Goal: Task Accomplishment & Management: Complete application form

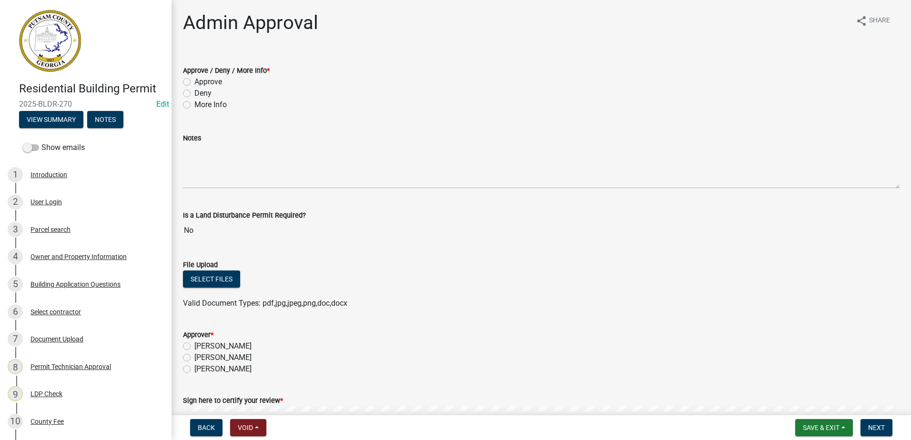
click at [74, 316] on div "Select contractor" at bounding box center [56, 312] width 51 height 7
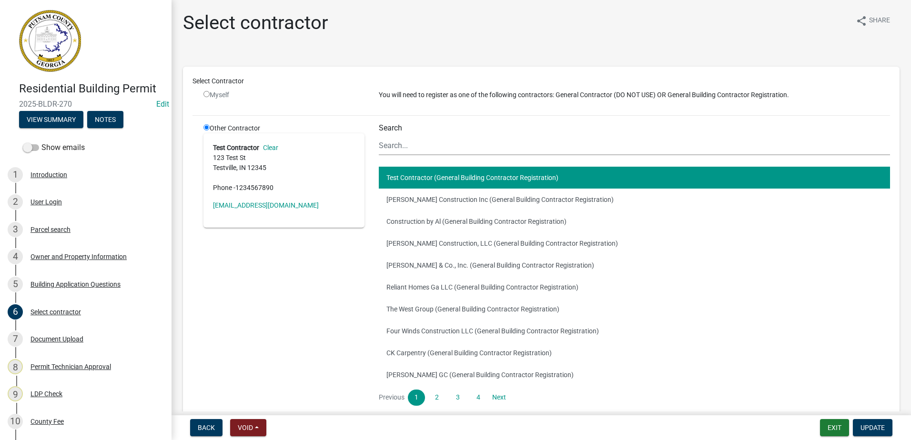
click at [806, 420] on div "Back Void Withdraw Lock Expire Void Exit Update" at bounding box center [541, 427] width 725 height 17
click at [825, 426] on button "Exit" at bounding box center [834, 427] width 29 height 17
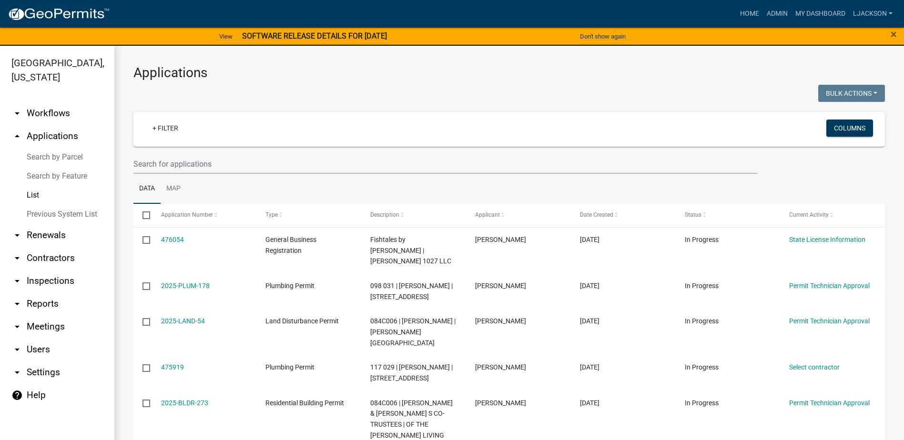
scroll to position [11, 0]
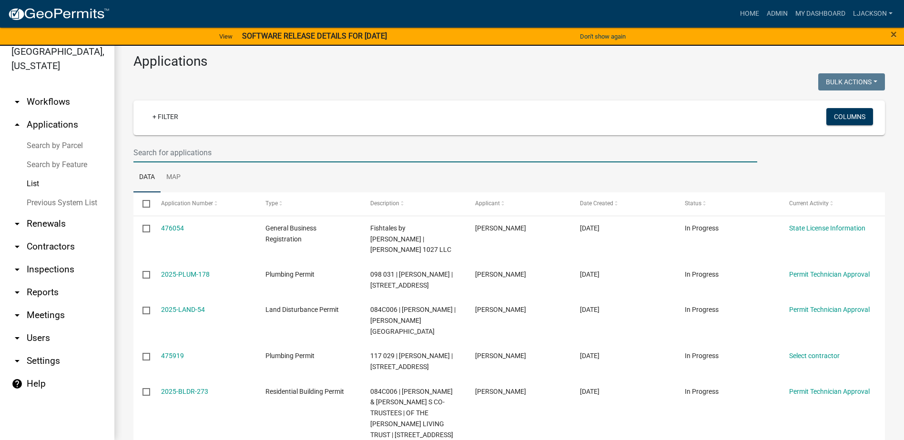
click at [231, 149] on input "text" at bounding box center [445, 153] width 624 height 20
click at [57, 182] on link "List" at bounding box center [57, 183] width 114 height 19
click at [169, 153] on input "text" at bounding box center [445, 153] width 624 height 20
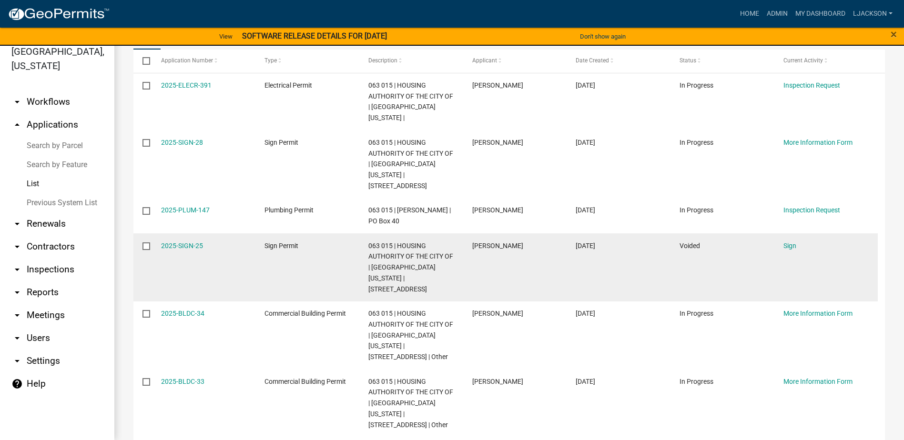
scroll to position [191, 0]
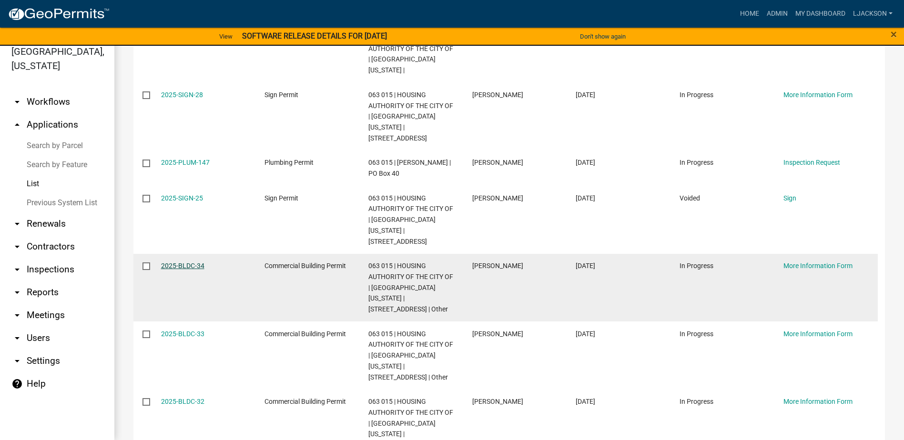
type input "hillside"
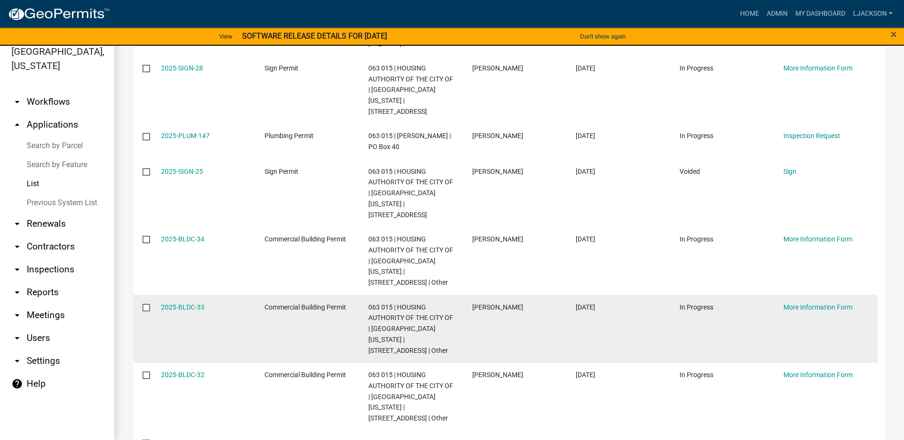
scroll to position [286, 0]
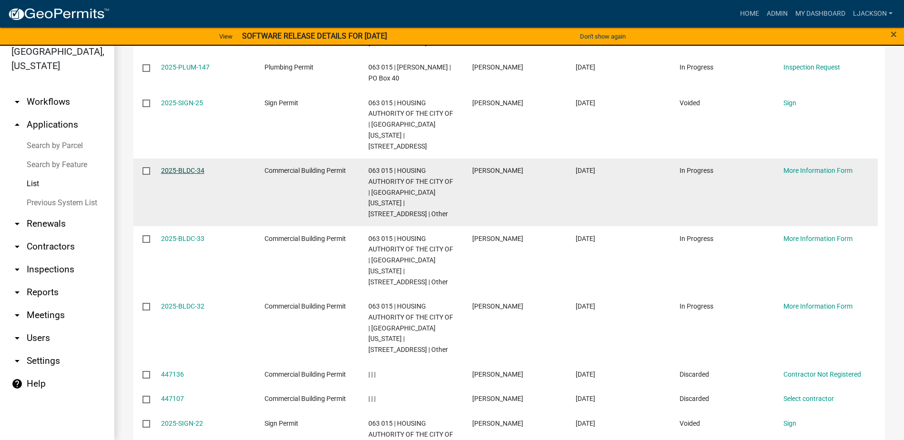
click at [194, 167] on link "2025-BLDC-34" at bounding box center [182, 171] width 43 height 8
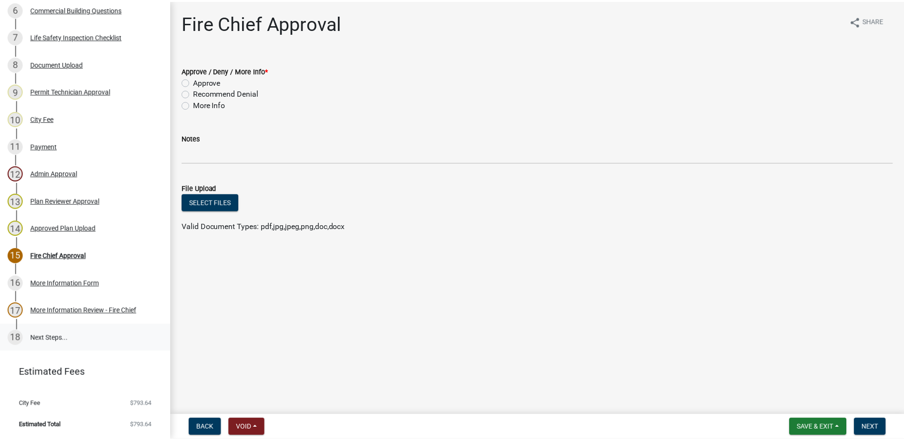
scroll to position [317, 0]
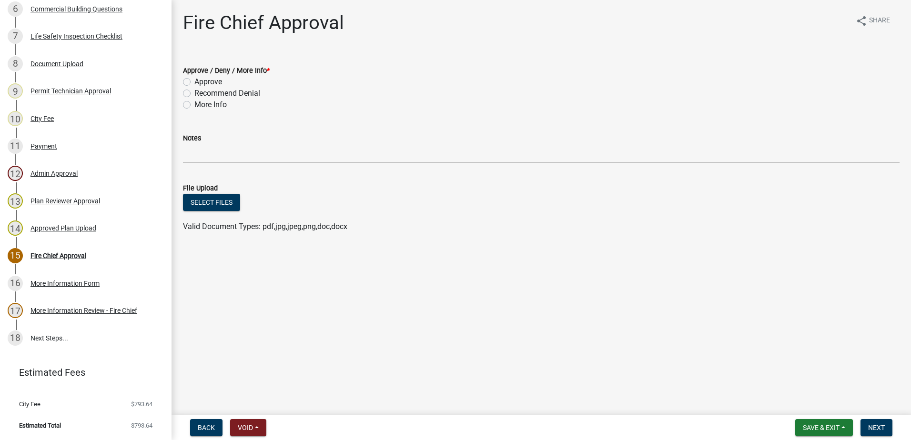
click at [194, 83] on label "Approve" at bounding box center [208, 81] width 28 height 11
click at [194, 82] on input "Approve" at bounding box center [197, 79] width 6 height 6
radio input "true"
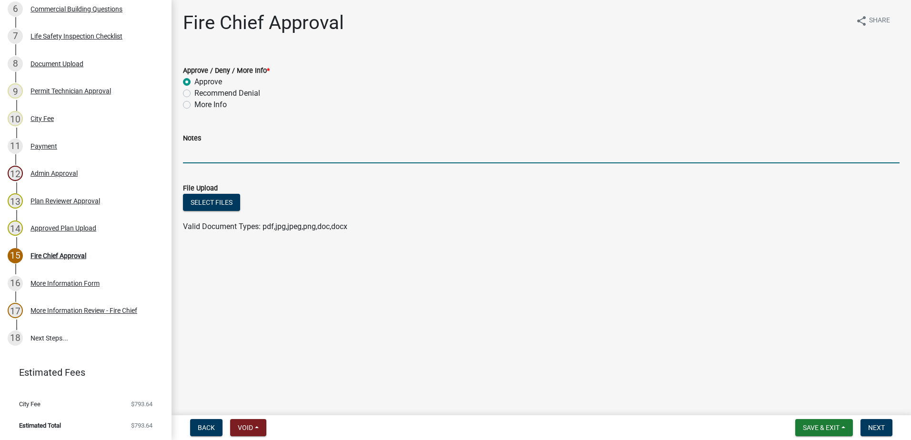
click at [226, 158] on input "Notes" at bounding box center [541, 154] width 717 height 20
click at [68, 232] on div "Approved Plan Upload" at bounding box center [64, 228] width 66 height 7
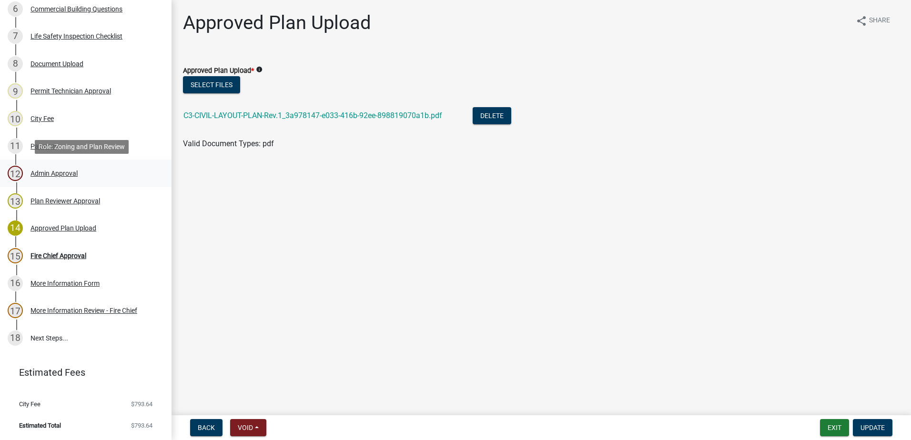
click at [61, 177] on div "Admin Approval" at bounding box center [54, 173] width 47 height 7
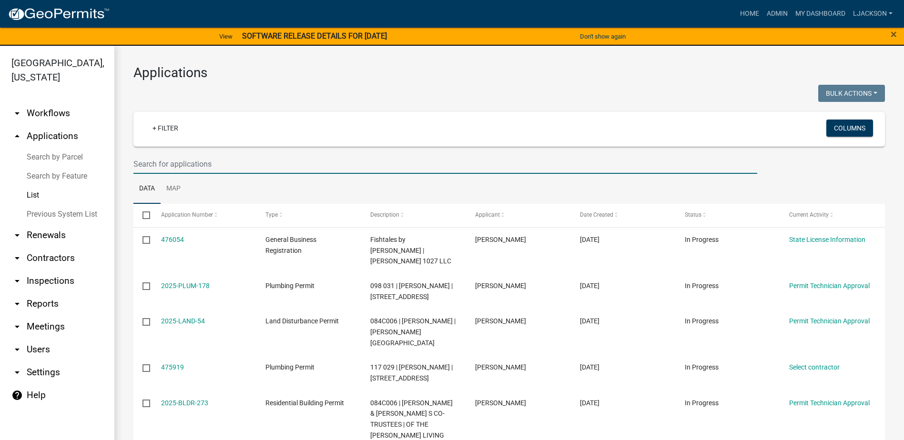
click at [201, 167] on input "text" at bounding box center [445, 164] width 624 height 20
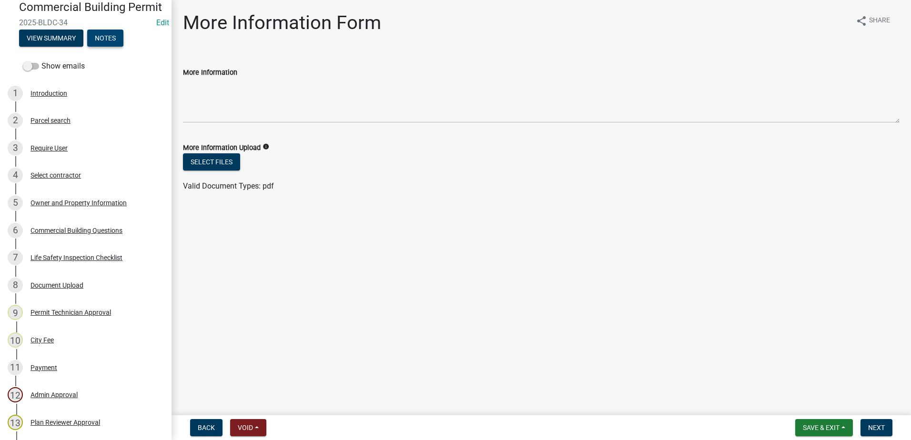
scroll to position [95, 0]
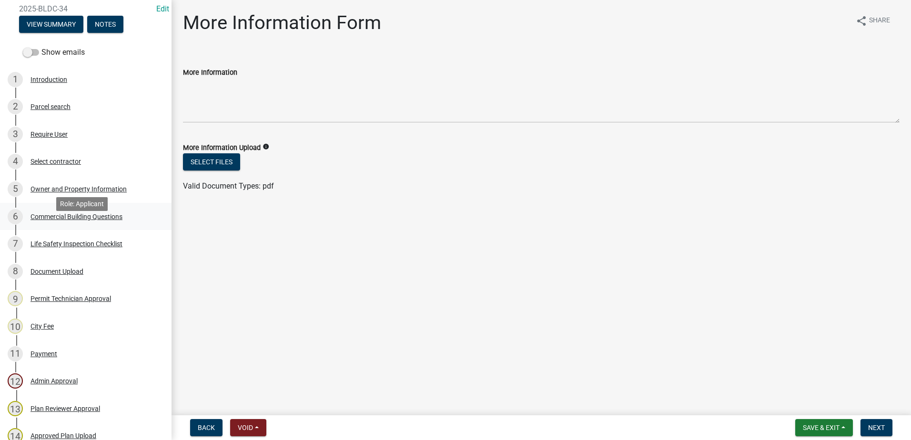
click at [61, 225] on div "6 Commercial Building Questions" at bounding box center [82, 216] width 149 height 15
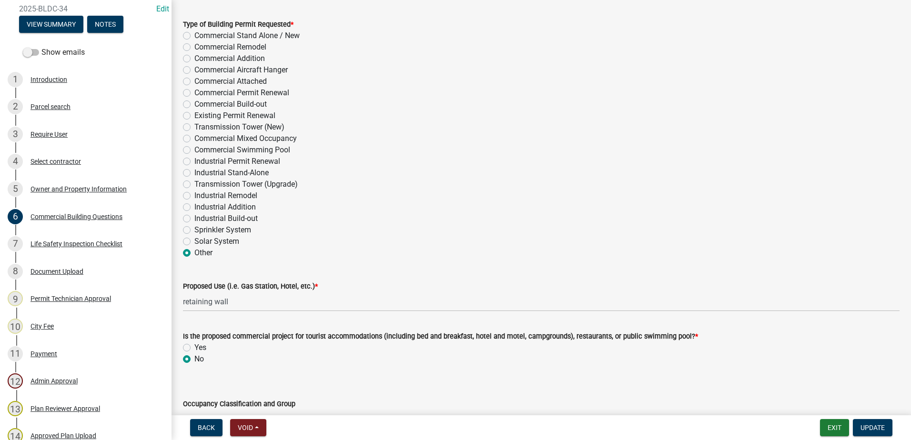
scroll to position [0, 0]
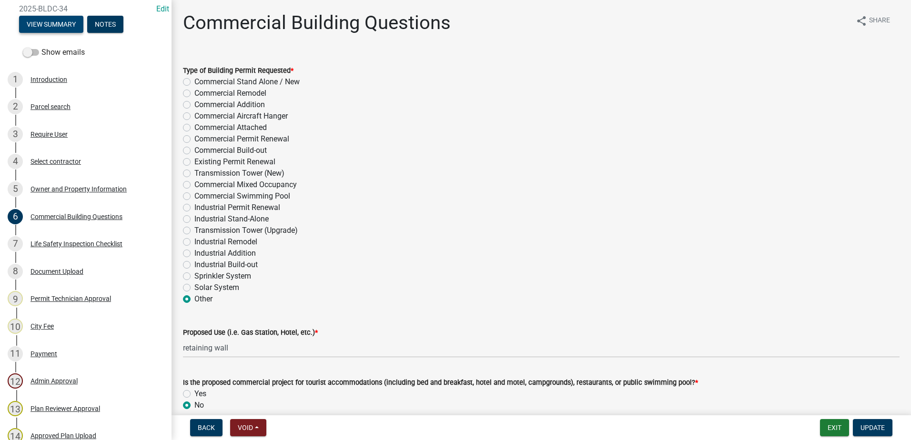
click at [67, 33] on button "View Summary" at bounding box center [51, 24] width 64 height 17
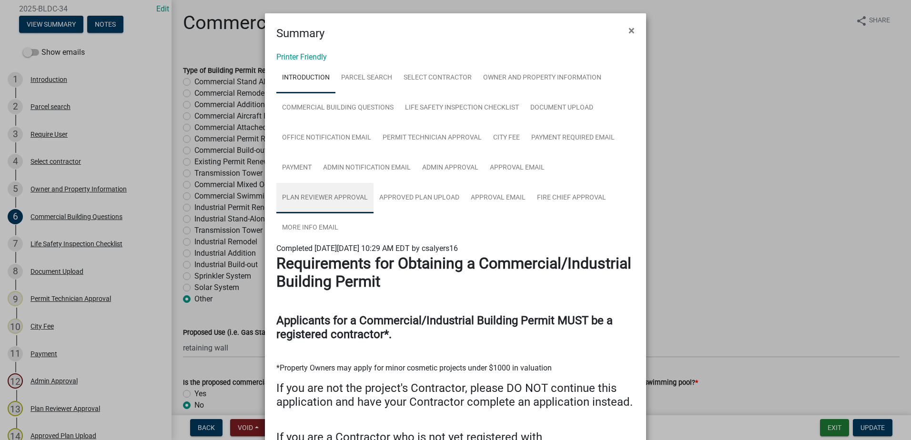
click at [321, 195] on link "Plan Reviewer Approval" at bounding box center [324, 198] width 97 height 31
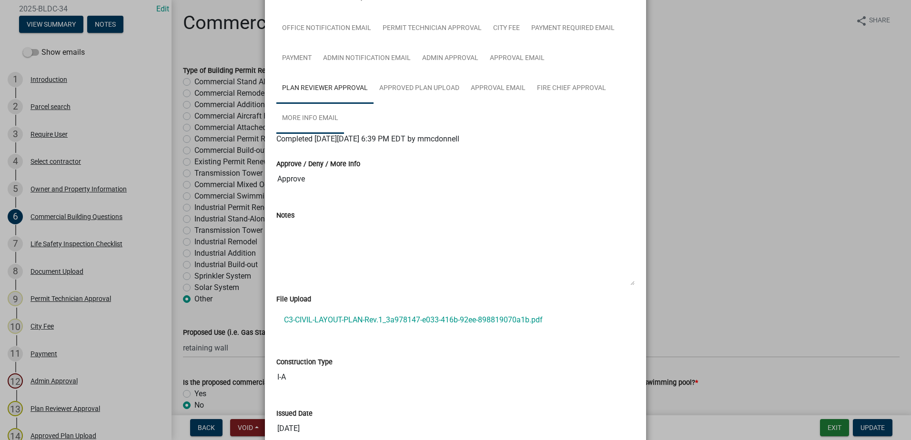
scroll to position [48, 0]
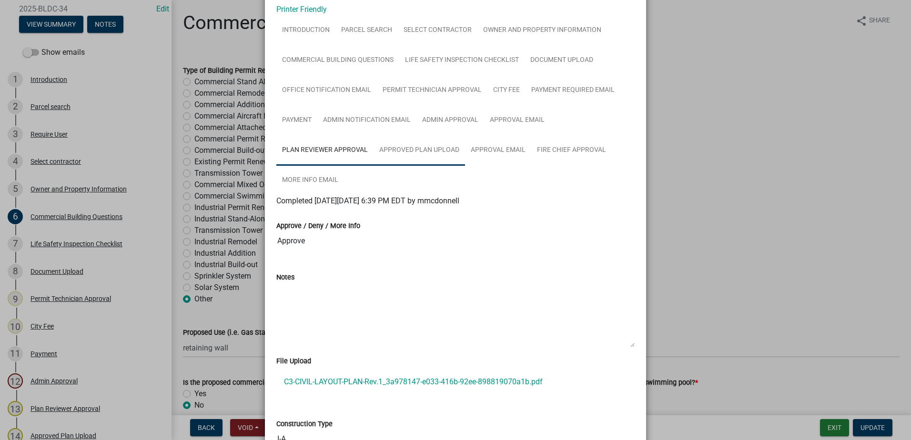
click at [407, 150] on link "Approved Plan Upload" at bounding box center [420, 150] width 92 height 31
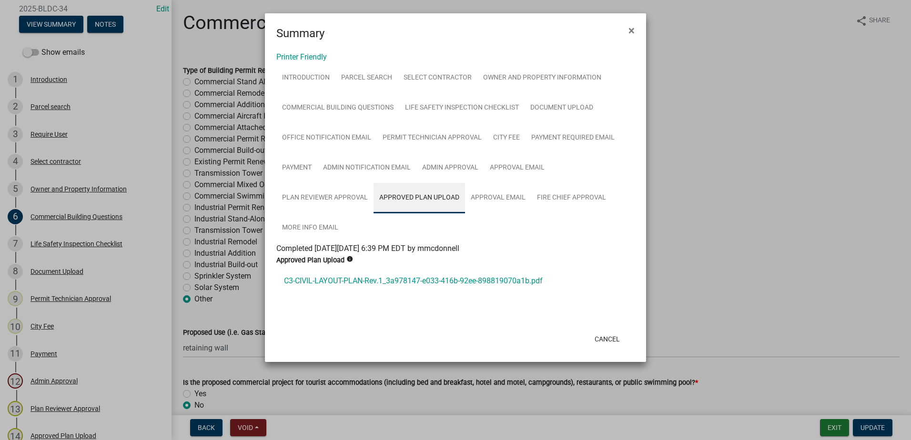
scroll to position [0, 0]
click at [633, 30] on span "×" at bounding box center [632, 30] width 6 height 13
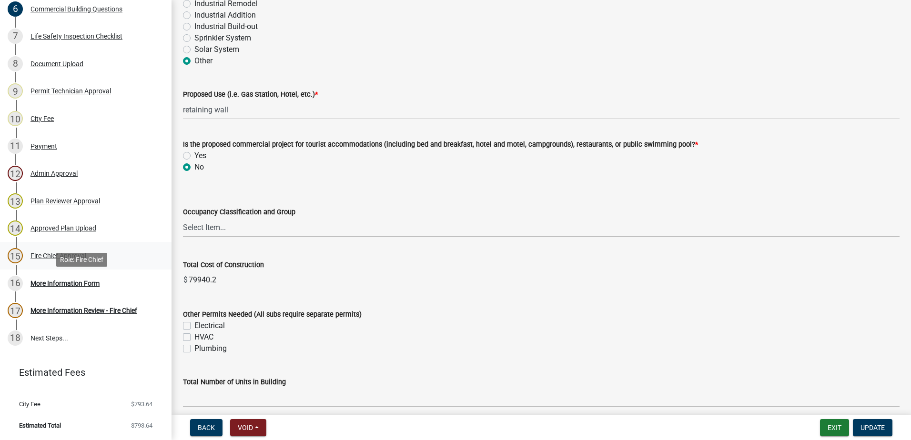
scroll to position [317, 0]
click at [72, 277] on div "16 More Information Form" at bounding box center [82, 283] width 149 height 15
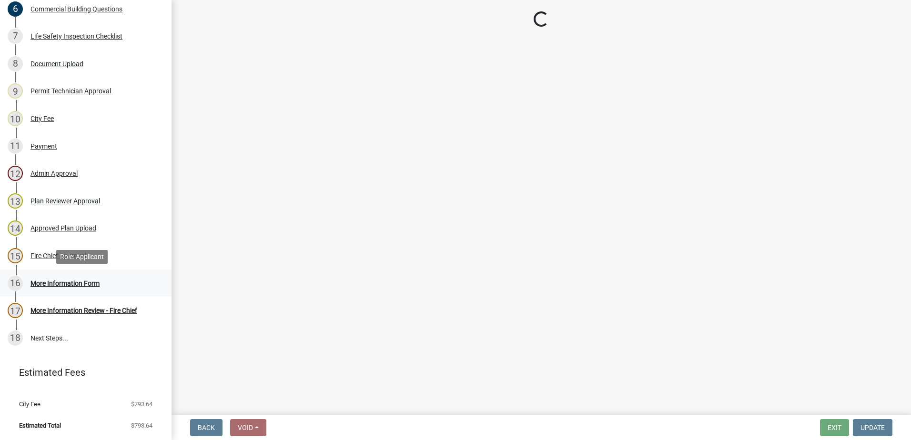
scroll to position [0, 0]
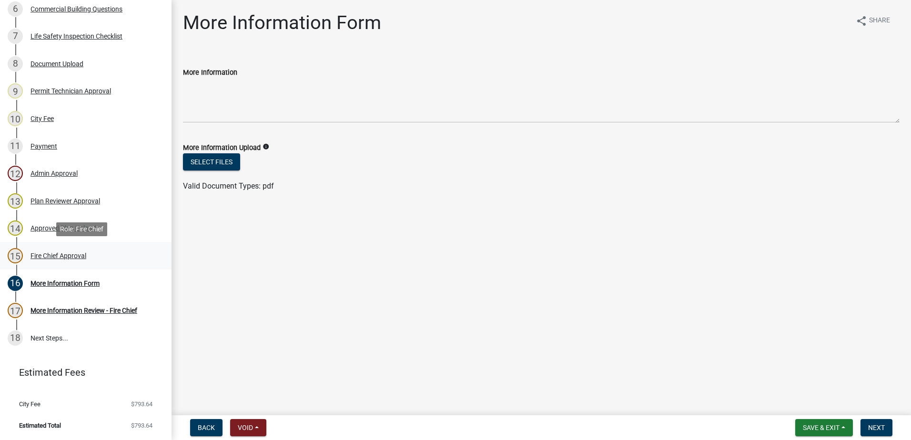
click at [62, 258] on div "Fire Chief Approval" at bounding box center [59, 256] width 56 height 7
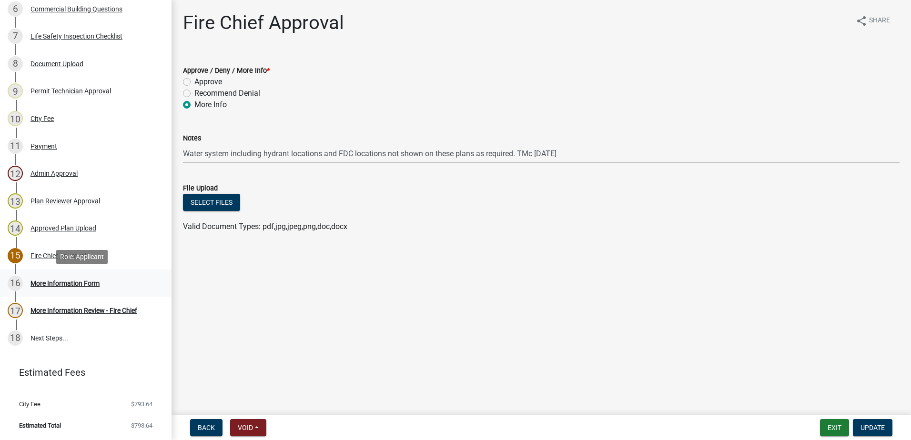
click at [69, 283] on div "More Information Form" at bounding box center [65, 283] width 69 height 7
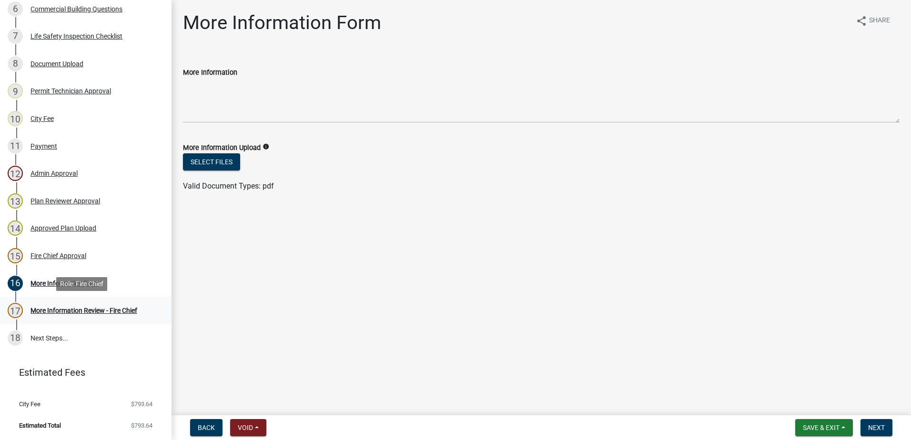
click at [66, 309] on div "More Information Review - Fire Chief" at bounding box center [84, 310] width 107 height 7
click at [67, 285] on div "More Information Form" at bounding box center [65, 283] width 69 height 7
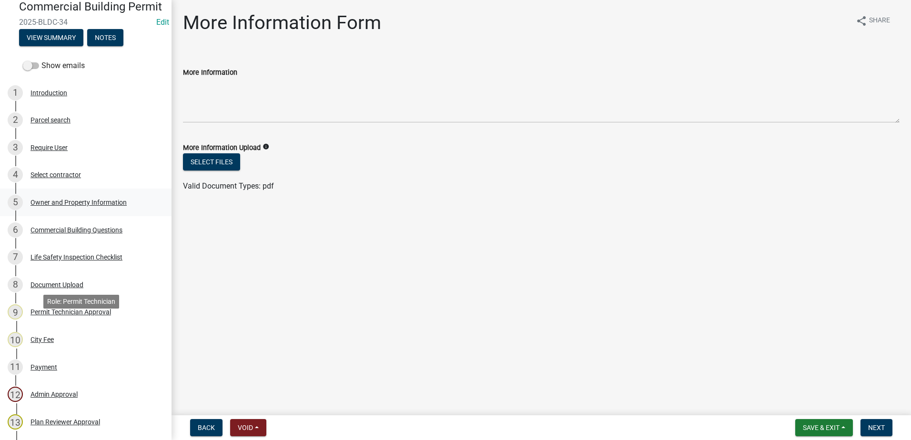
scroll to position [79, 0]
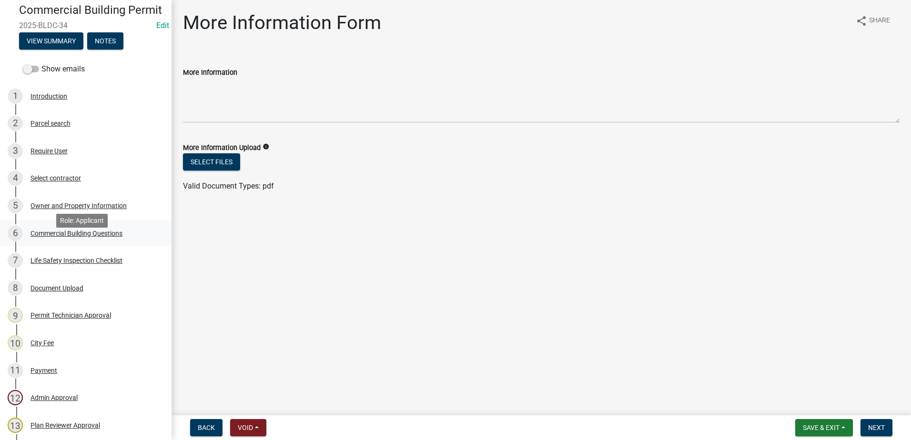
click at [65, 237] on div "Commercial Building Questions" at bounding box center [77, 233] width 92 height 7
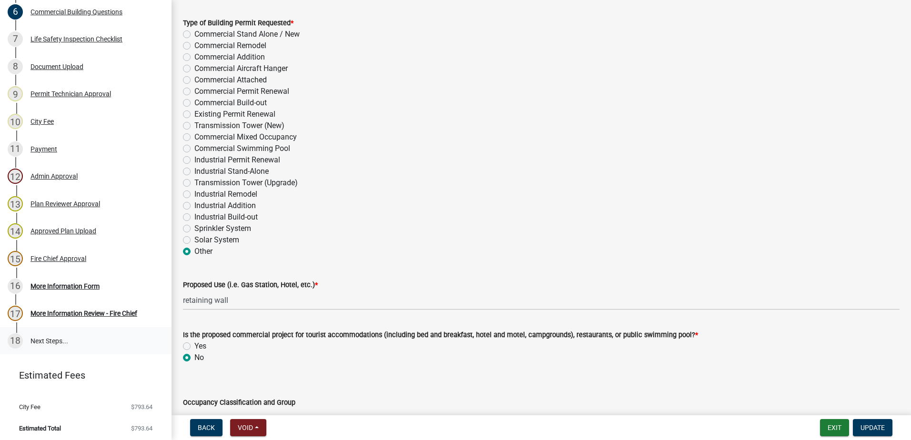
scroll to position [317, 0]
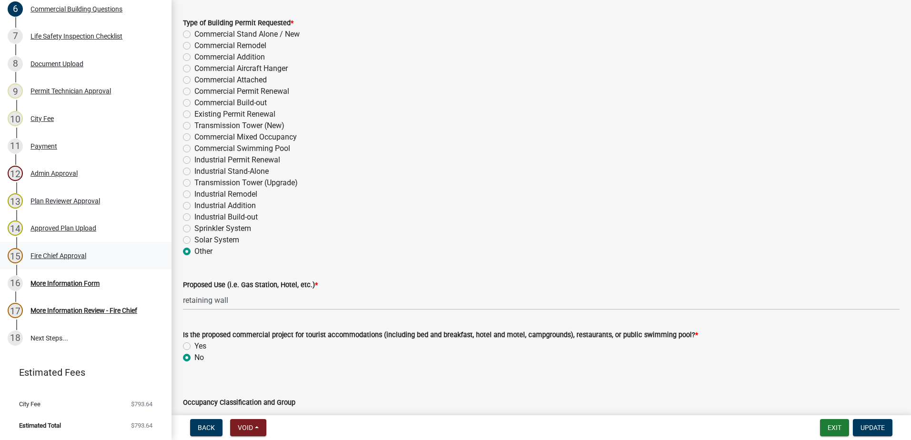
click at [57, 256] on div "Fire Chief Approval" at bounding box center [59, 256] width 56 height 7
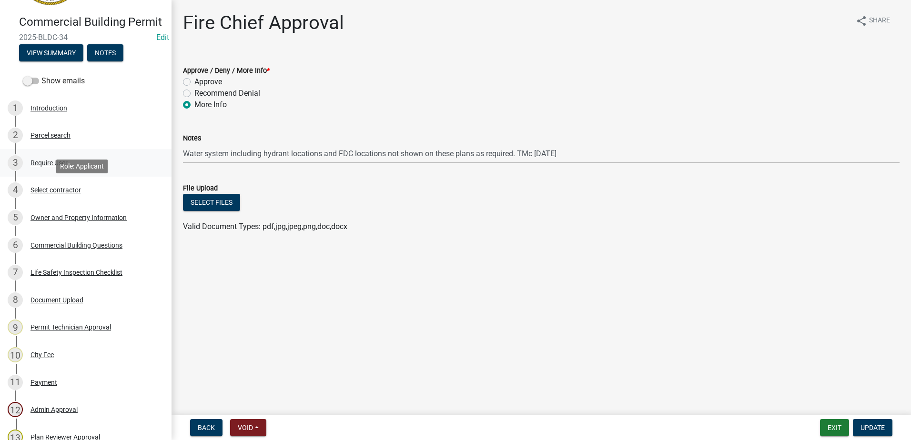
scroll to position [95, 0]
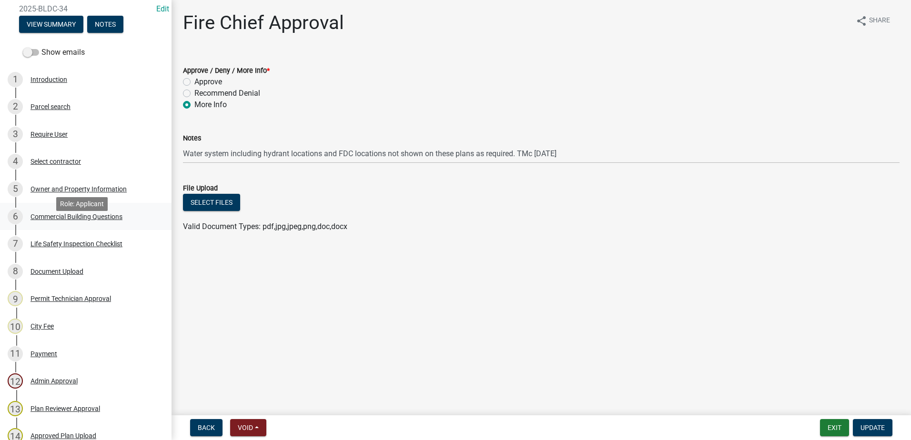
click at [101, 220] on div "Commercial Building Questions" at bounding box center [77, 217] width 92 height 7
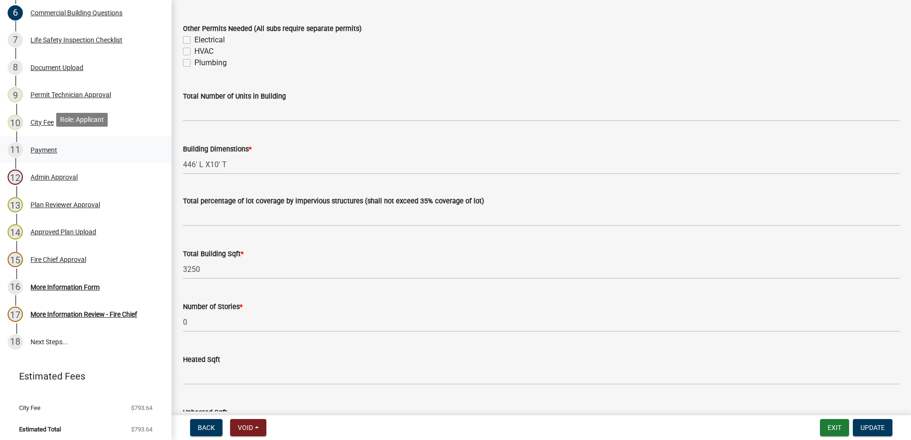
scroll to position [317, 0]
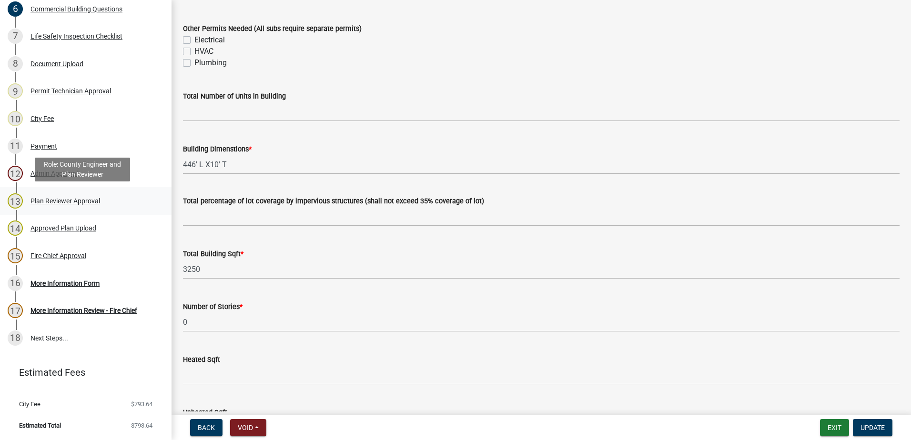
click at [76, 203] on div "Plan Reviewer Approval" at bounding box center [66, 201] width 70 height 7
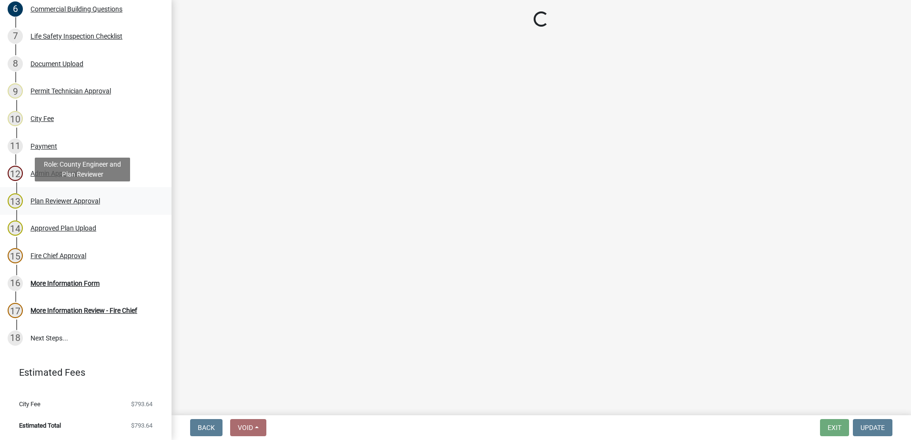
scroll to position [0, 0]
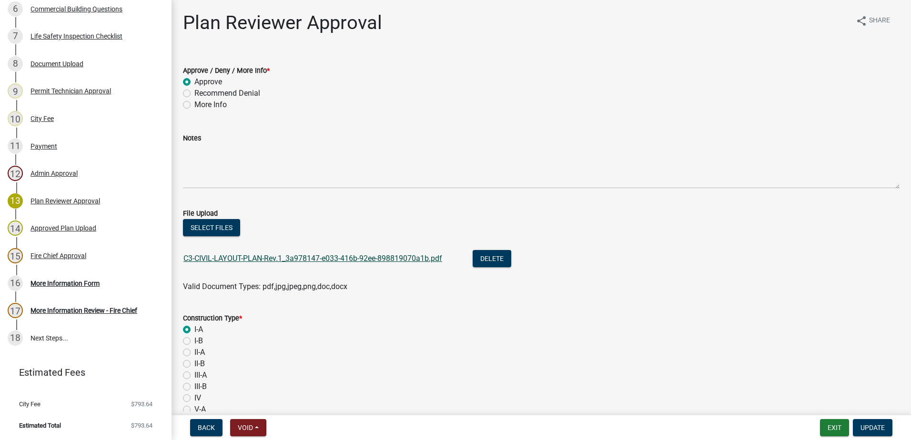
click at [265, 258] on link "C3-CIVIL-LAYOUT-PLAN-Rev.1_3a978147-e033-416b-92ee-898819070a1b.pdf" at bounding box center [313, 258] width 259 height 9
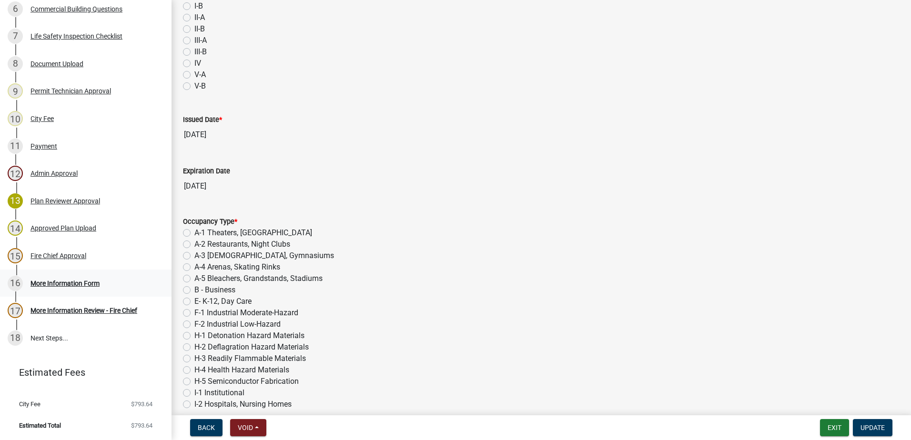
scroll to position [381, 0]
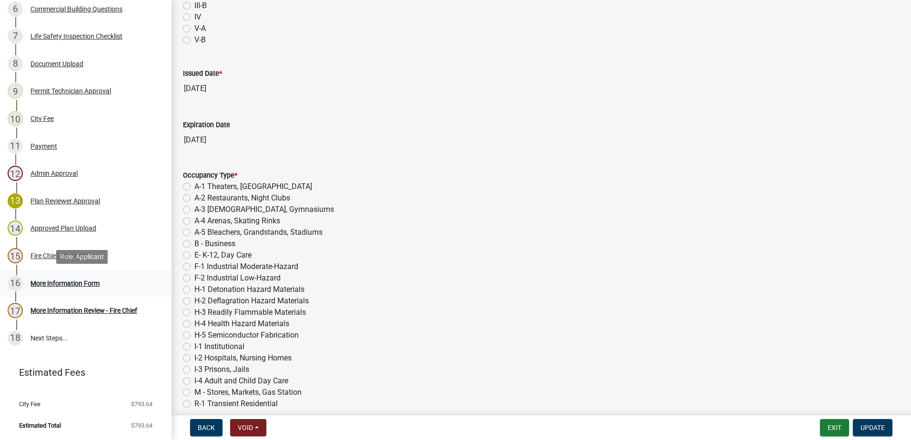
click at [69, 280] on div "More Information Form" at bounding box center [65, 283] width 69 height 7
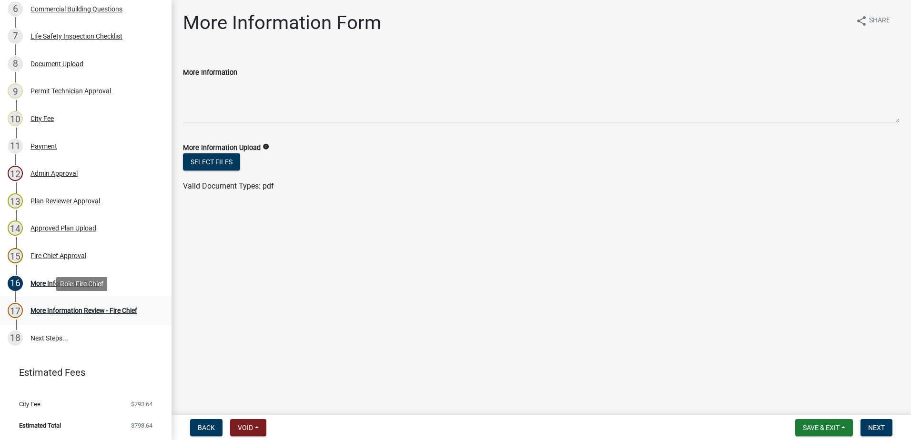
click at [78, 312] on div "More Information Review - Fire Chief" at bounding box center [84, 310] width 107 height 7
click at [69, 284] on div "More Information Form" at bounding box center [65, 283] width 69 height 7
click at [70, 280] on div "More Information Form" at bounding box center [65, 283] width 69 height 7
click at [61, 284] on div "More Information Form" at bounding box center [65, 283] width 69 height 7
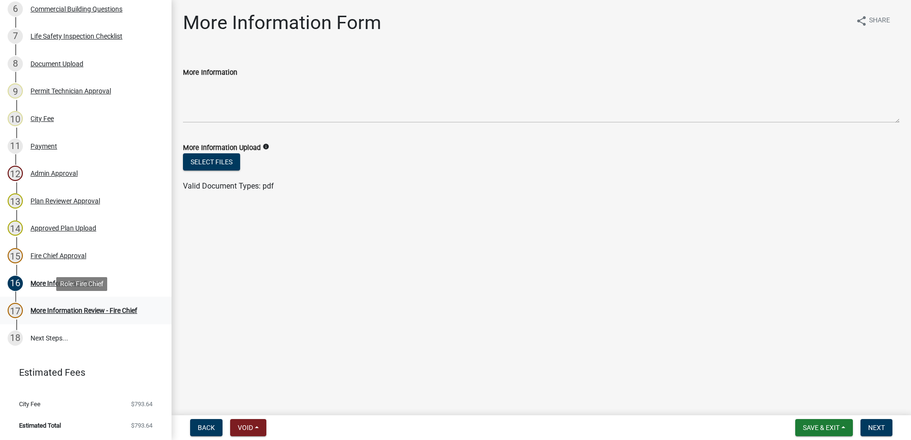
click at [63, 309] on div "More Information Review - Fire Chief" at bounding box center [84, 310] width 107 height 7
click at [53, 280] on div "More Information Form" at bounding box center [65, 283] width 69 height 7
click at [874, 428] on span "Next" at bounding box center [876, 428] width 17 height 8
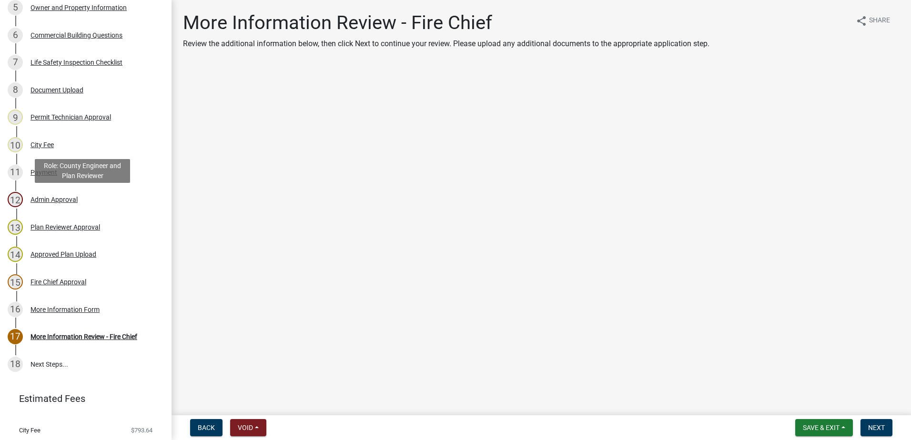
scroll to position [317, 0]
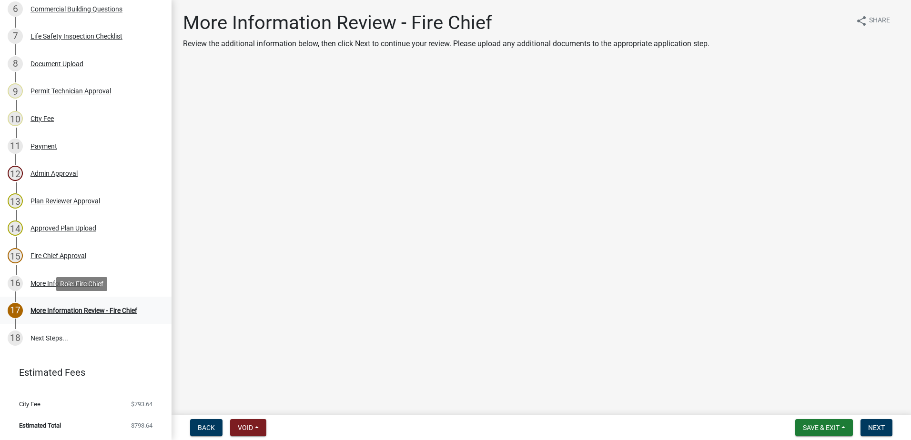
click at [93, 308] on div "More Information Review - Fire Chief" at bounding box center [84, 310] width 107 height 7
click at [64, 230] on div "Approved Plan Upload" at bounding box center [64, 228] width 66 height 7
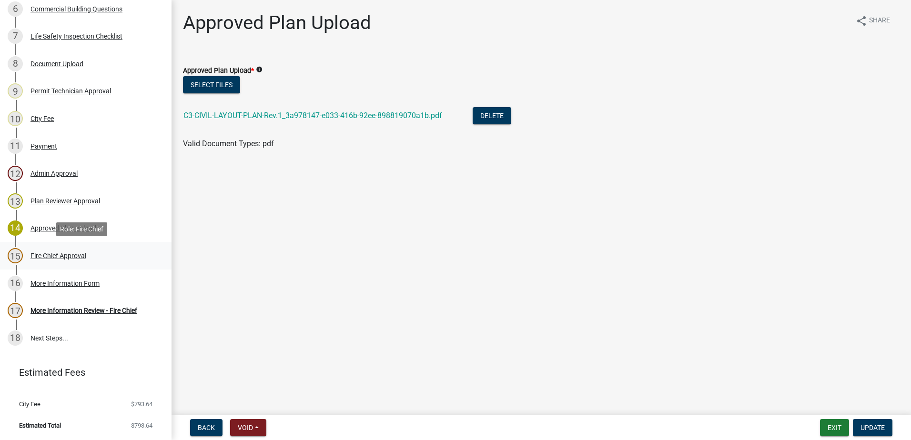
click at [50, 255] on div "Fire Chief Approval" at bounding box center [59, 256] width 56 height 7
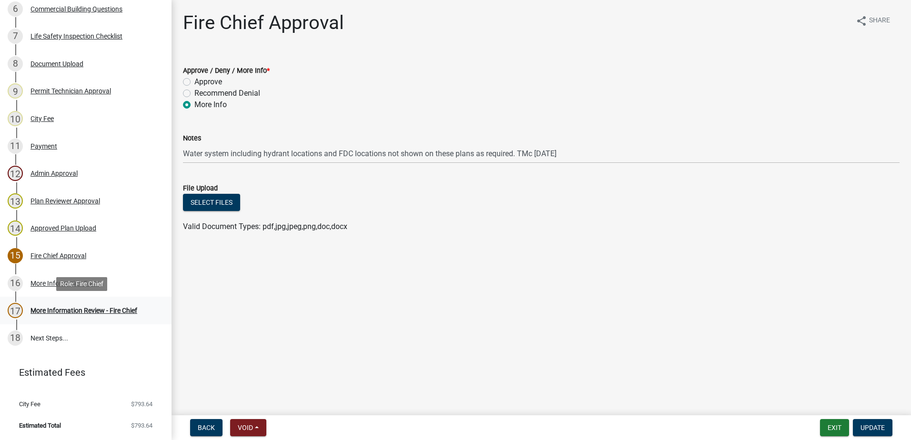
click at [63, 310] on div "More Information Review - Fire Chief" at bounding box center [84, 310] width 107 height 7
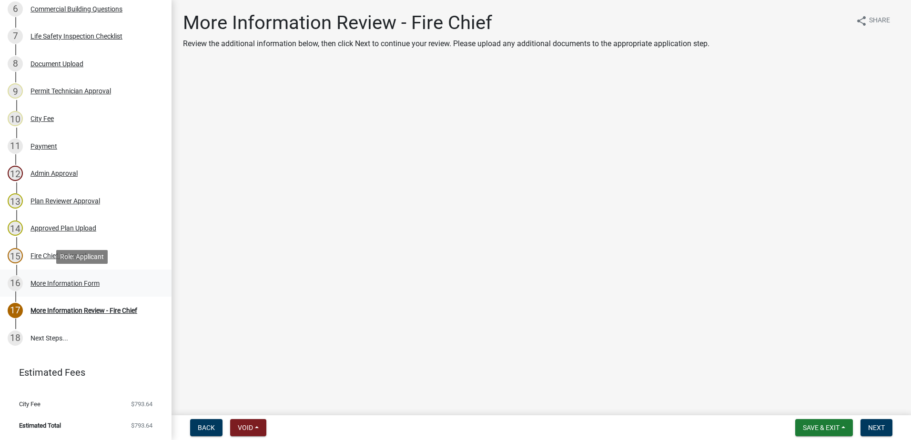
click at [63, 280] on div "More Information Form" at bounding box center [65, 283] width 69 height 7
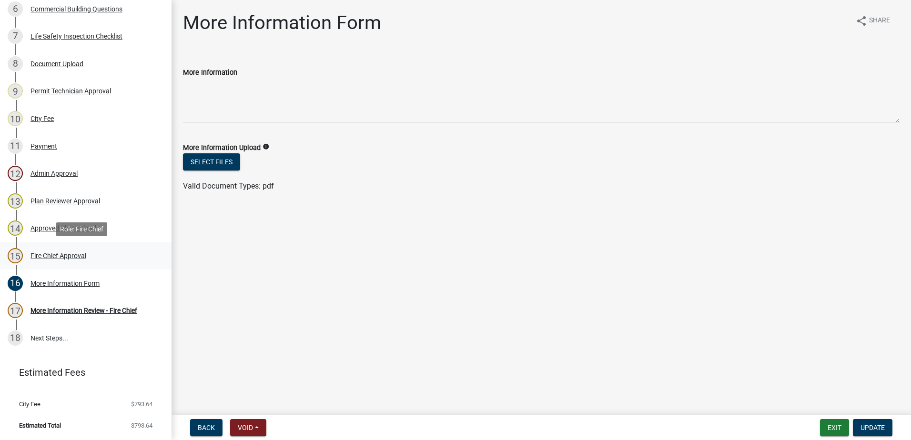
click at [54, 253] on div "Fire Chief Approval" at bounding box center [59, 256] width 56 height 7
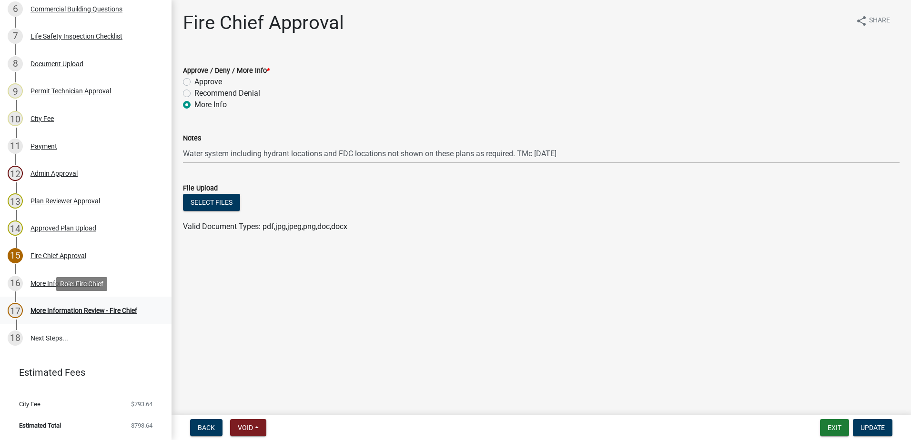
click at [66, 305] on div "17 More Information Review - Fire Chief" at bounding box center [82, 310] width 149 height 15
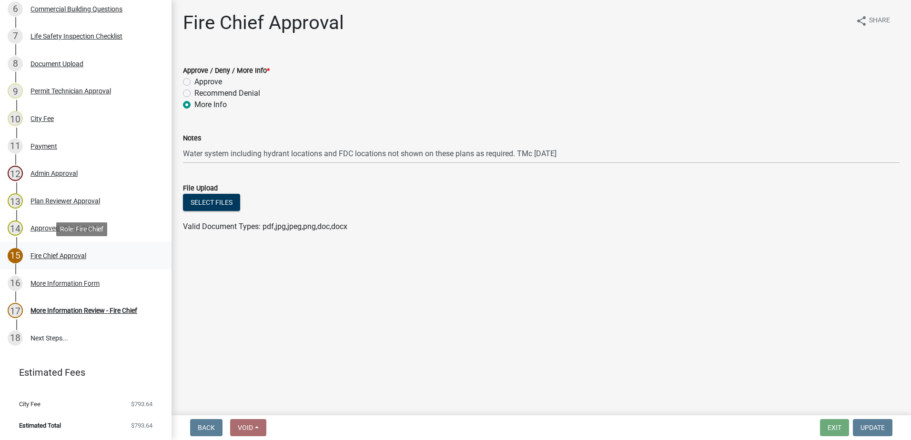
click at [57, 253] on div "Fire Chief Approval" at bounding box center [59, 256] width 56 height 7
click at [59, 280] on div "More Information Form" at bounding box center [65, 283] width 69 height 7
